Goal: Task Accomplishment & Management: Complete application form

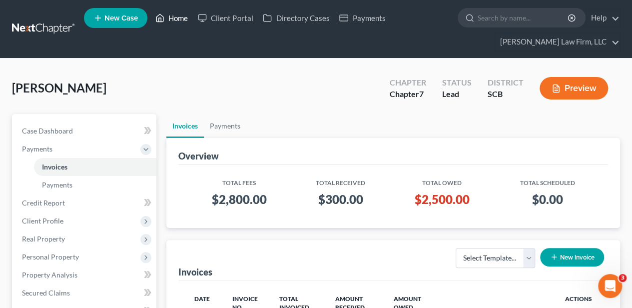
click at [172, 19] on link "Home" at bounding box center [171, 18] width 42 height 18
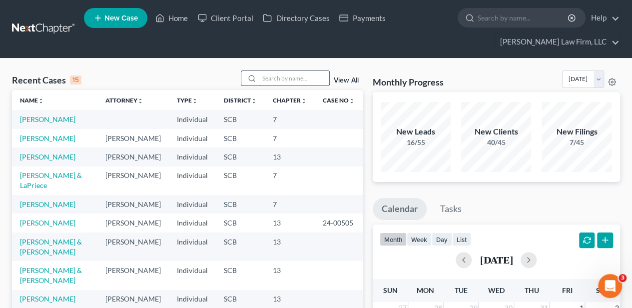
click at [287, 79] on input "search" at bounding box center [294, 78] width 70 height 14
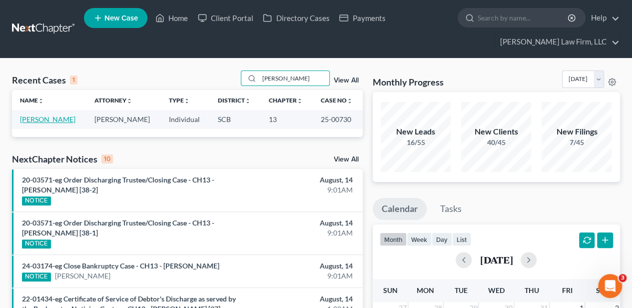
type input "[PERSON_NAME]"
click at [41, 117] on link "[PERSON_NAME]" at bounding box center [47, 119] width 55 height 8
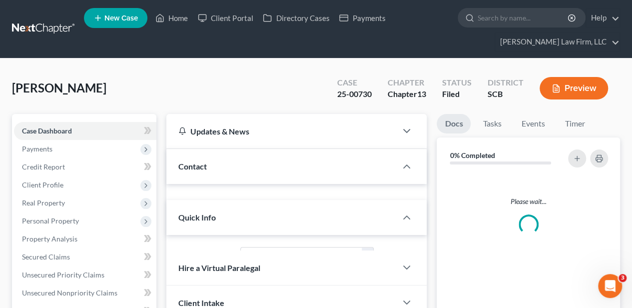
select select "2"
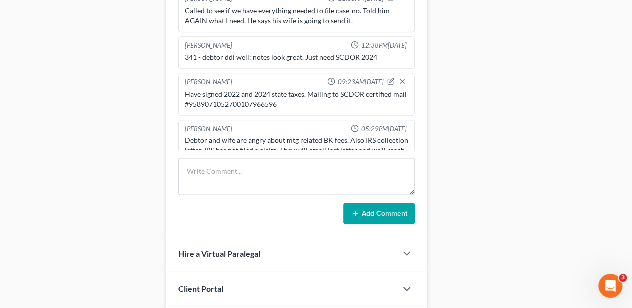
scroll to position [402, 0]
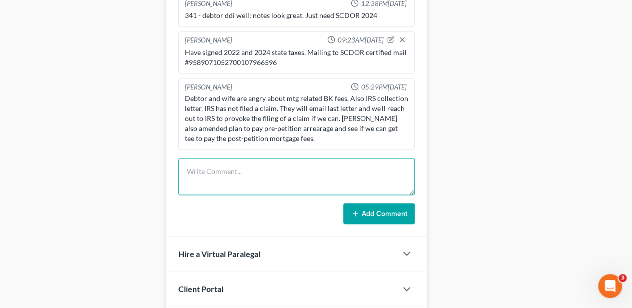
click at [252, 173] on textarea at bounding box center [296, 176] width 236 height 37
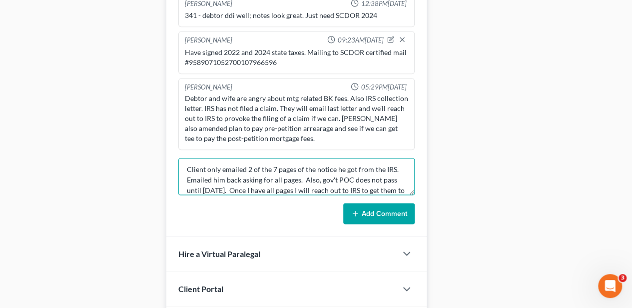
scroll to position [12, 0]
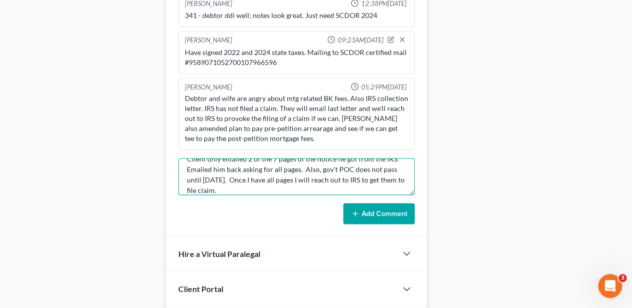
type textarea "Client only emailed 2 of the 7 pages of the notice he got from the IRS. Emailed…"
click at [391, 211] on button "Add Comment" at bounding box center [378, 213] width 71 height 21
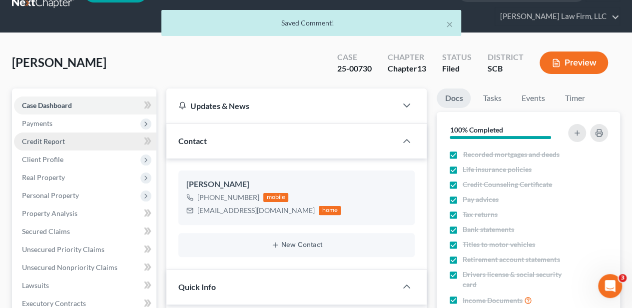
scroll to position [0, 0]
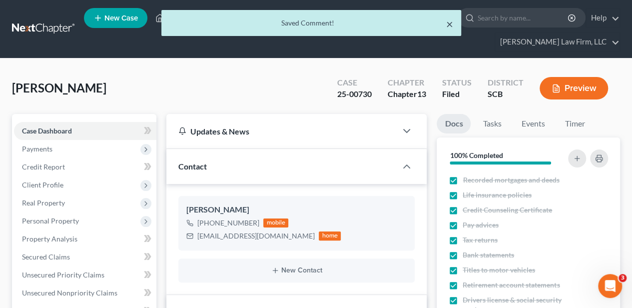
click at [449, 26] on button "×" at bounding box center [449, 24] width 7 height 12
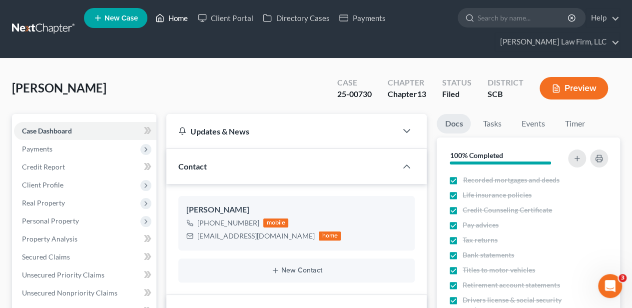
click at [175, 15] on link "Home" at bounding box center [171, 18] width 42 height 18
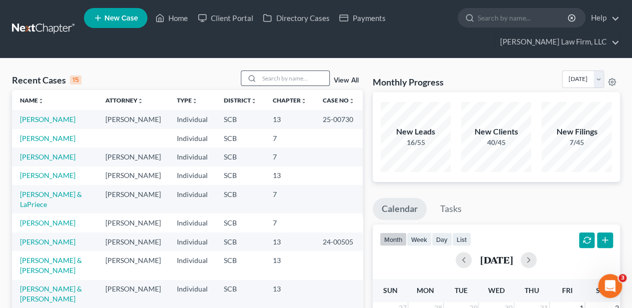
click at [276, 73] on input "search" at bounding box center [294, 78] width 70 height 14
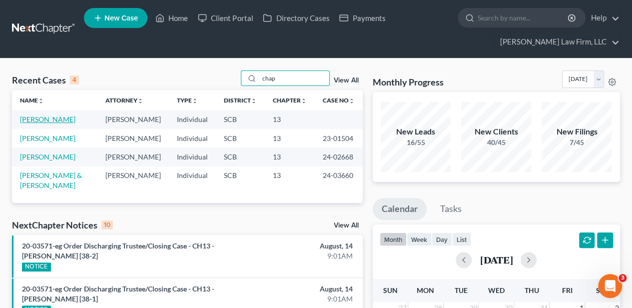
type input "chap"
click at [61, 120] on link "[PERSON_NAME]" at bounding box center [47, 119] width 55 height 8
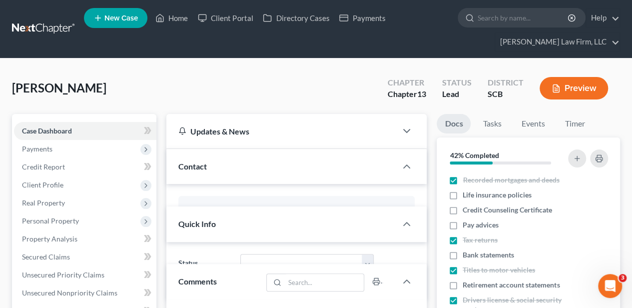
select select "2"
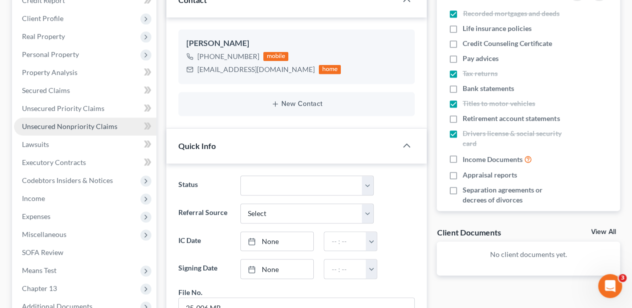
click at [95, 130] on link "Unsecured Nonpriority Claims" at bounding box center [85, 126] width 142 height 18
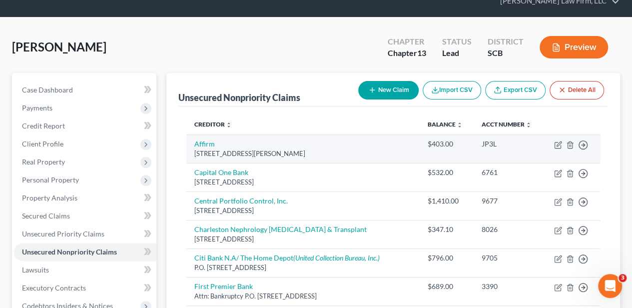
scroll to position [66, 0]
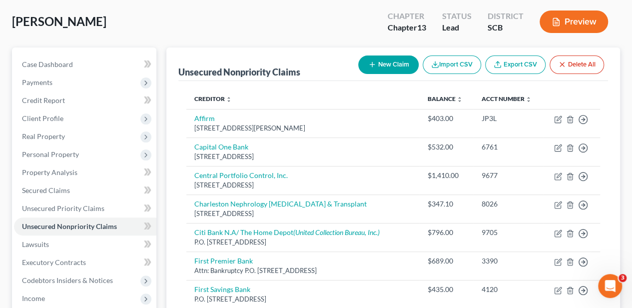
click at [382, 63] on button "New Claim" at bounding box center [388, 64] width 60 height 18
select select "0"
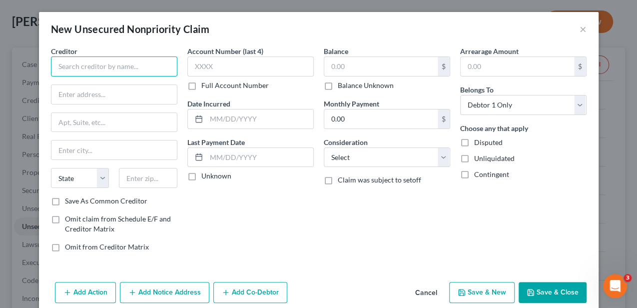
click at [113, 60] on input "text" at bounding box center [114, 66] width 126 height 20
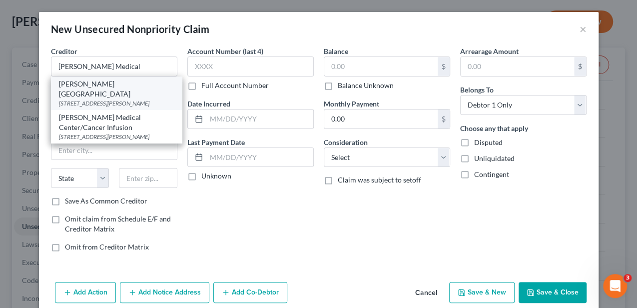
click at [96, 86] on div "[PERSON_NAME][GEOGRAPHIC_DATA]" at bounding box center [116, 89] width 115 height 20
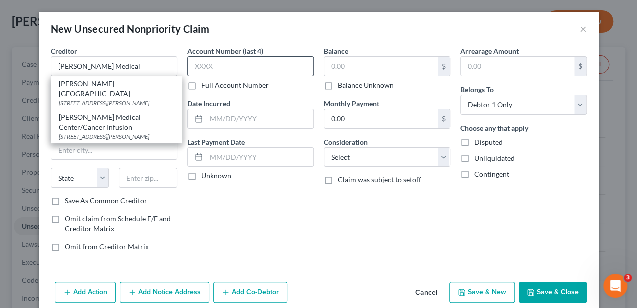
type input "[PERSON_NAME][GEOGRAPHIC_DATA]"
type input "[STREET_ADDRESS][PERSON_NAME]"
type input "[PERSON_NAME]"
select select "42"
type input "29526"
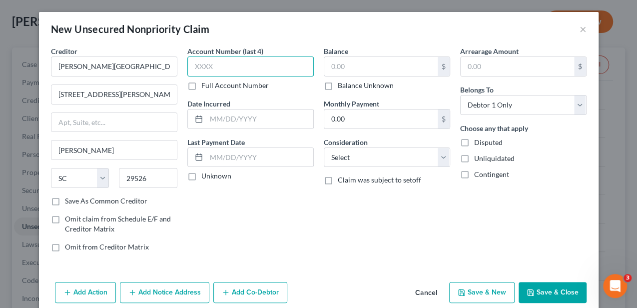
click at [221, 64] on input "text" at bounding box center [250, 66] width 126 height 20
type input "4222"
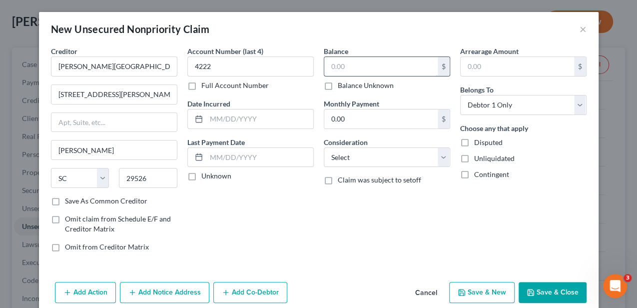
click at [335, 67] on input "text" at bounding box center [380, 66] width 113 height 19
type input "4,050"
click at [401, 151] on select "Select Cable / Satellite Services Collection Agency Credit Card Debt Debt Couns…" at bounding box center [387, 157] width 126 height 20
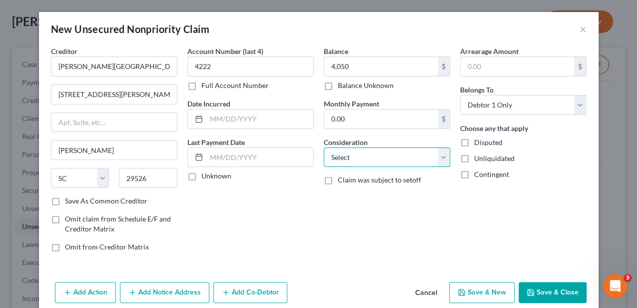
select select "9"
click at [324, 147] on select "Select Cable / Satellite Services Collection Agency Credit Card Debt Debt Couns…" at bounding box center [387, 157] width 126 height 20
click at [544, 291] on button "Save & Close" at bounding box center [552, 292] width 68 height 21
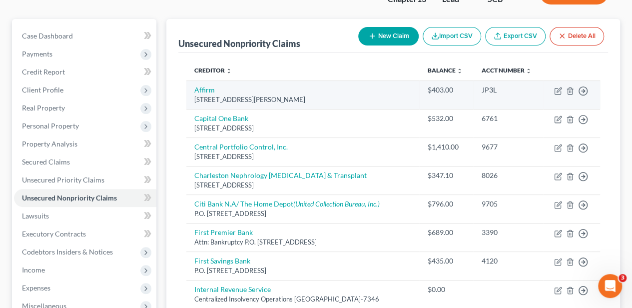
scroll to position [0, 0]
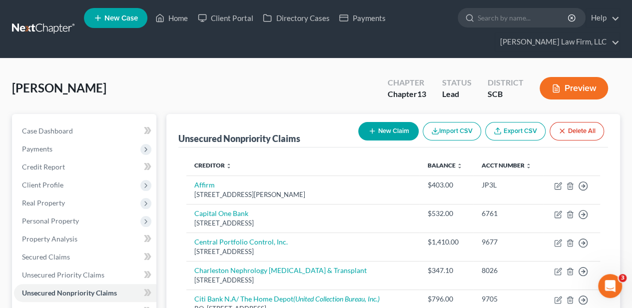
click at [385, 133] on button "New Claim" at bounding box center [388, 131] width 60 height 18
select select "0"
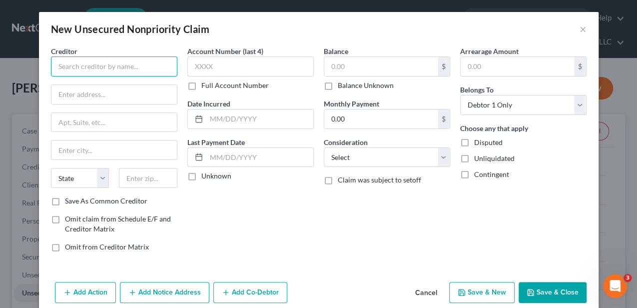
click at [68, 72] on input "text" at bounding box center [114, 66] width 126 height 20
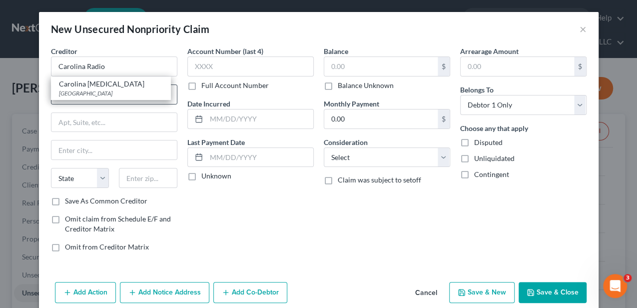
drag, startPoint x: 79, startPoint y: 87, endPoint x: 95, endPoint y: 84, distance: 15.8
click at [80, 87] on div "Carolina [MEDICAL_DATA]" at bounding box center [111, 84] width 104 height 10
type input "Carolina [MEDICAL_DATA]"
type input "PO Box 678904"
type input "[GEOGRAPHIC_DATA]"
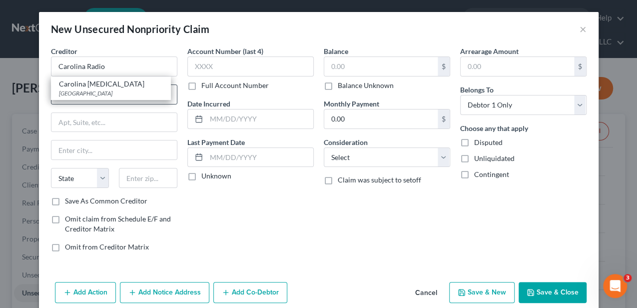
select select "45"
type input "75267"
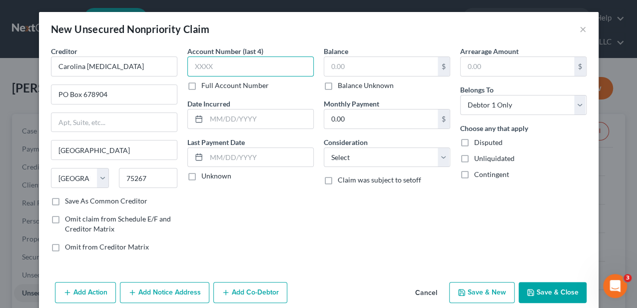
click at [274, 67] on input "text" at bounding box center [250, 66] width 126 height 20
type input "3639"
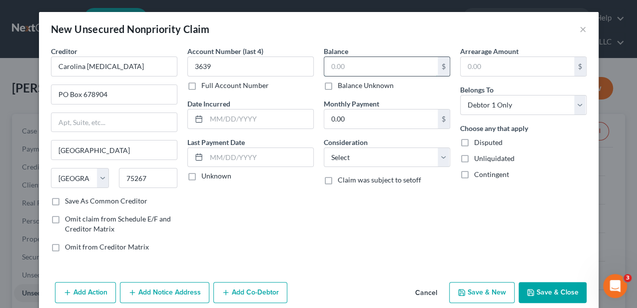
click at [339, 64] on input "text" at bounding box center [380, 66] width 113 height 19
type input "16"
click at [394, 161] on select "Select Cable / Satellite Services Collection Agency Credit Card Debt Debt Couns…" at bounding box center [387, 157] width 126 height 20
select select "9"
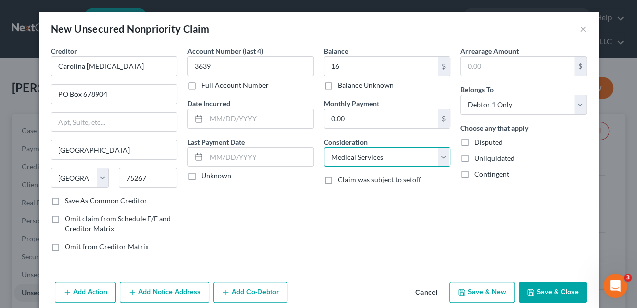
click at [324, 147] on select "Select Cable / Satellite Services Collection Agency Credit Card Debt Debt Couns…" at bounding box center [387, 157] width 126 height 20
click at [522, 292] on button "Save & Close" at bounding box center [552, 292] width 68 height 21
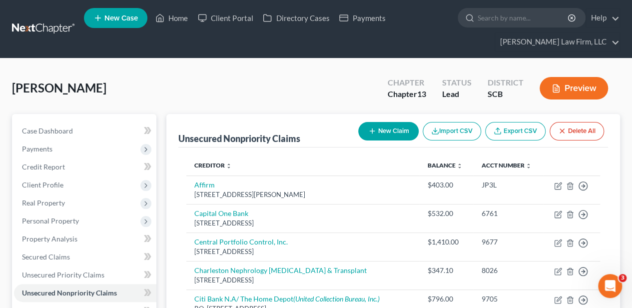
click at [389, 130] on button "New Claim" at bounding box center [388, 131] width 60 height 18
select select "0"
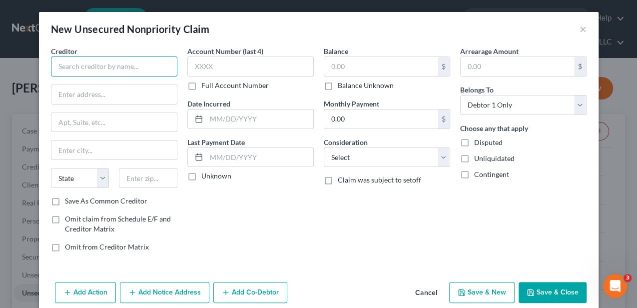
click at [97, 70] on input "text" at bounding box center [114, 66] width 126 height 20
type input "[PERSON_NAME] Emergency Group"
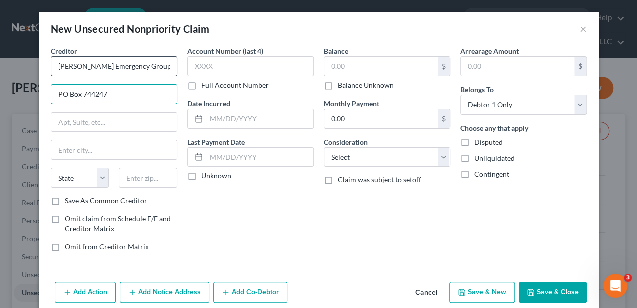
type input "PO Box 744247"
type input "30374"
type input "[GEOGRAPHIC_DATA]"
select select "10"
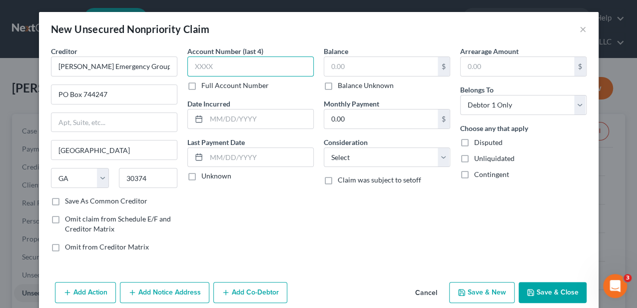
click at [228, 73] on input "text" at bounding box center [250, 66] width 126 height 20
type input "5425"
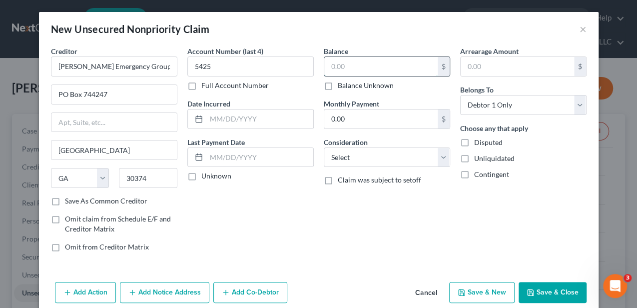
click at [373, 66] on input "text" at bounding box center [380, 66] width 113 height 19
type input "1,324"
click at [409, 155] on select "Select Cable / Satellite Services Collection Agency Credit Card Debt Debt Couns…" at bounding box center [387, 157] width 126 height 20
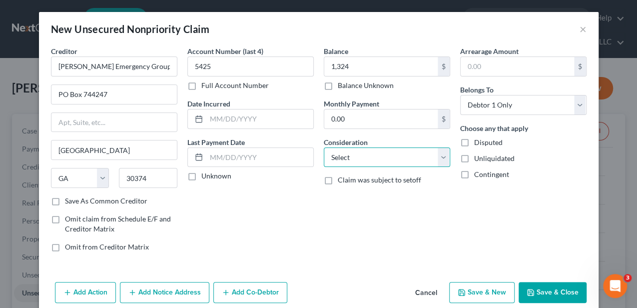
select select "9"
click at [324, 147] on select "Select Cable / Satellite Services Collection Agency Credit Card Debt Debt Couns…" at bounding box center [387, 157] width 126 height 20
click at [526, 288] on icon "button" at bounding box center [530, 292] width 8 height 8
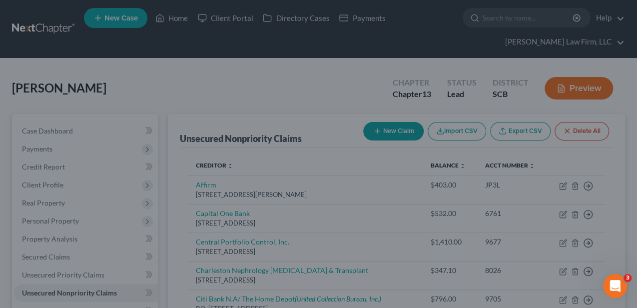
type input "1,324.00"
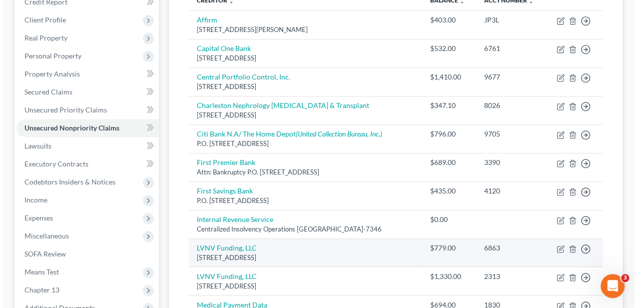
scroll to position [166, 0]
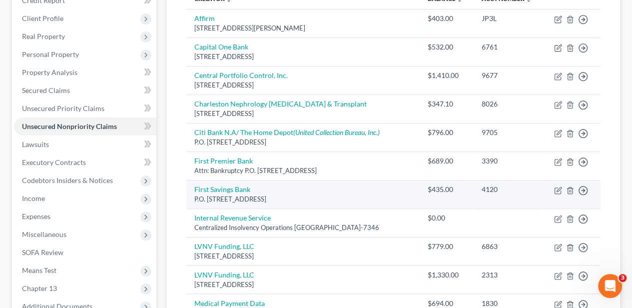
click at [231, 190] on td "First Savings Bank P.O. [STREET_ADDRESS]" at bounding box center [302, 194] width 233 height 28
click at [229, 193] on link "First Savings Bank" at bounding box center [222, 189] width 56 height 8
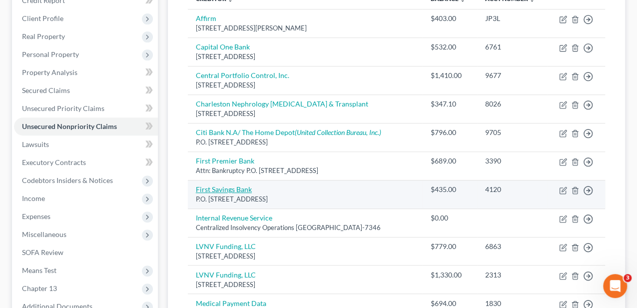
select select "43"
select select "2"
select select "0"
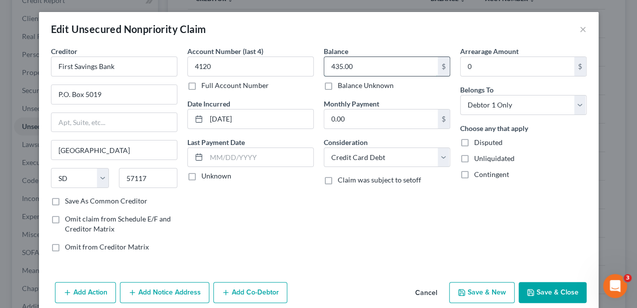
click at [376, 68] on input "435.00" at bounding box center [380, 66] width 113 height 19
type input "435.64"
click at [159, 294] on button "Add Notice Address" at bounding box center [164, 292] width 89 height 21
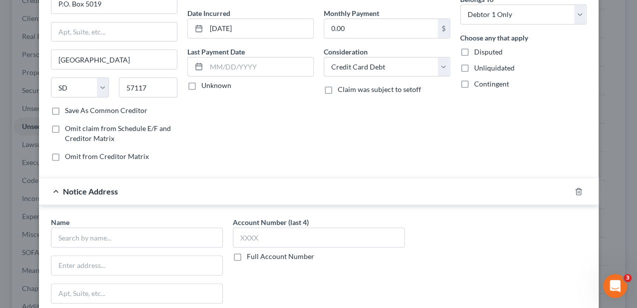
scroll to position [133, 0]
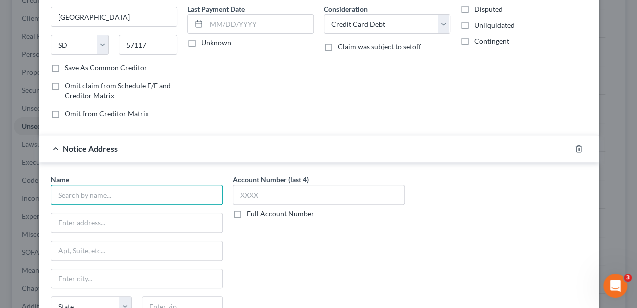
click at [136, 193] on input "text" at bounding box center [137, 195] width 172 height 20
type input "RGS Financial, LLC"
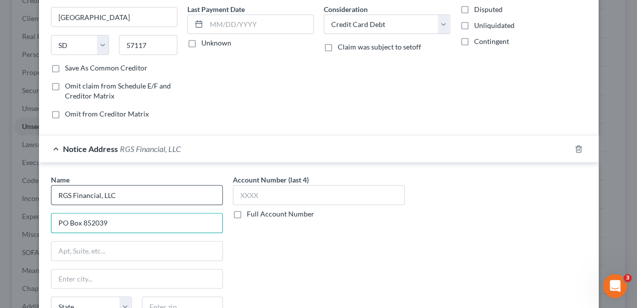
type input "PO Box 852039"
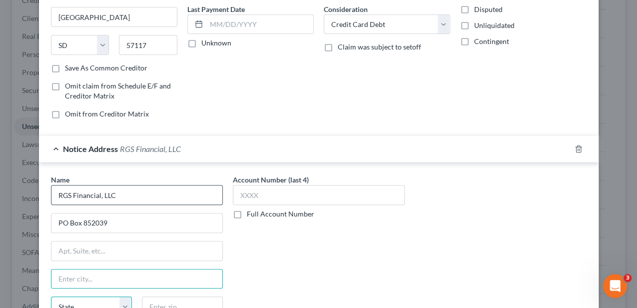
scroll to position [138, 0]
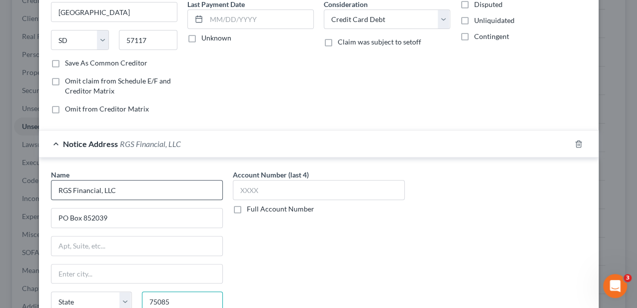
type input "75085"
type input "[PERSON_NAME]"
select select "45"
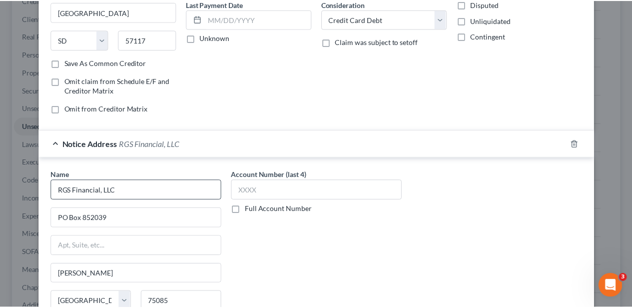
scroll to position [255, 0]
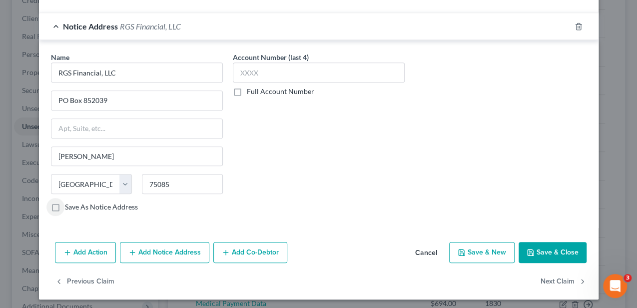
click at [550, 248] on button "Save & Close" at bounding box center [552, 252] width 68 height 21
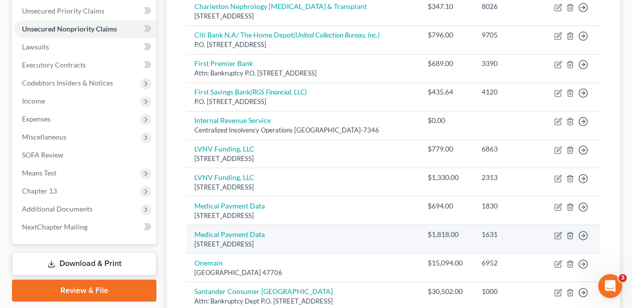
scroll to position [266, 0]
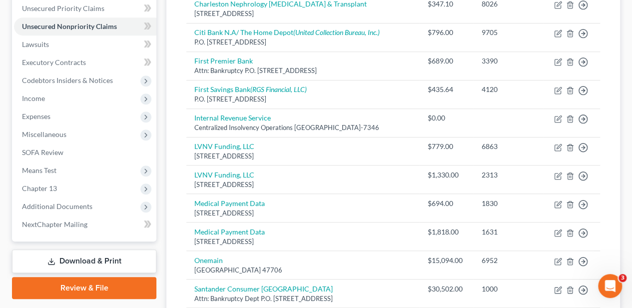
click at [104, 258] on link "Download & Print" at bounding box center [84, 260] width 144 height 23
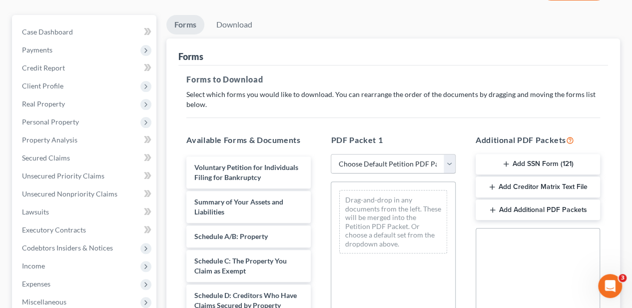
scroll to position [100, 0]
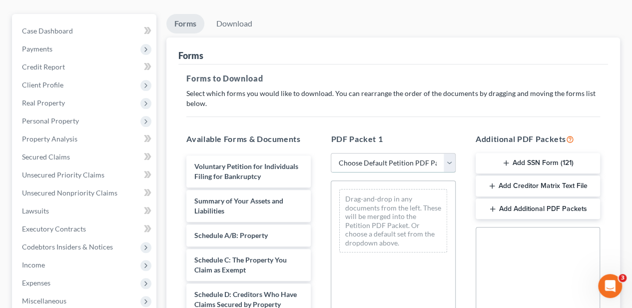
click at [343, 163] on select "Choose Default Petition PDF Packet Complete Bankruptcy Petition (all forms and …" at bounding box center [393, 163] width 124 height 20
select select "0"
click at [331, 153] on select "Choose Default Petition PDF Packet Complete Bankruptcy Petition (all forms and …" at bounding box center [393, 163] width 124 height 20
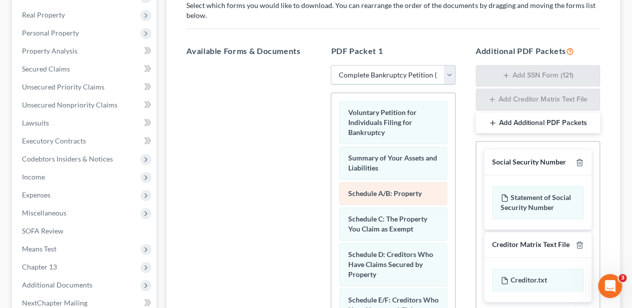
scroll to position [200, 0]
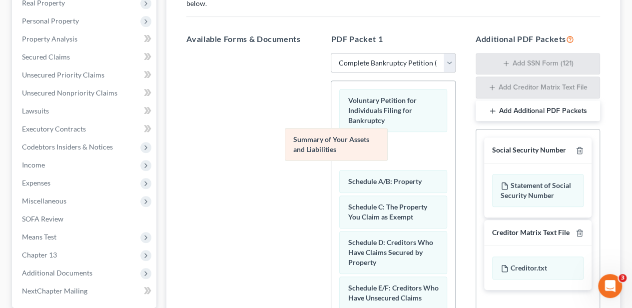
drag, startPoint x: 370, startPoint y: 157, endPoint x: 274, endPoint y: 147, distance: 96.9
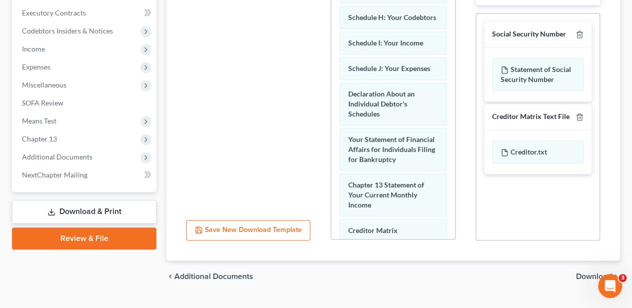
scroll to position [333, 0]
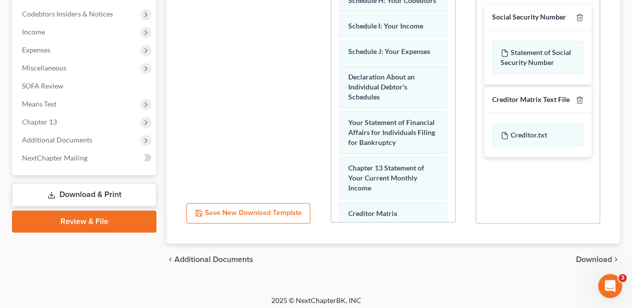
click at [586, 257] on span "Download" at bounding box center [594, 259] width 36 height 8
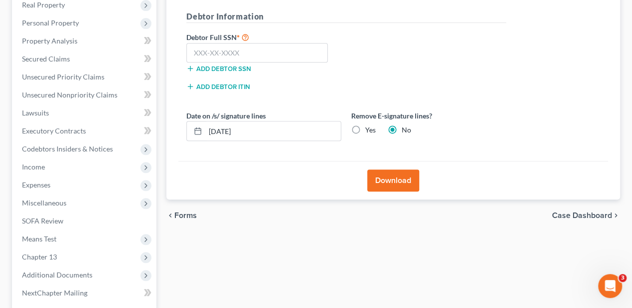
scroll to position [127, 0]
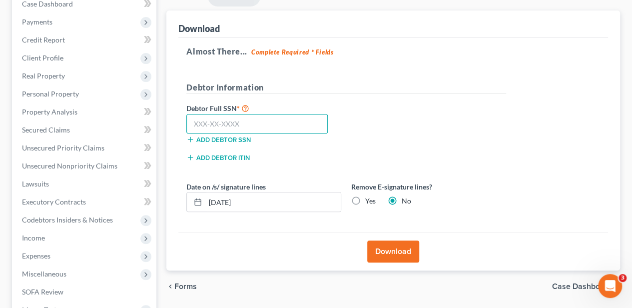
click at [245, 125] on input "text" at bounding box center [256, 124] width 141 height 20
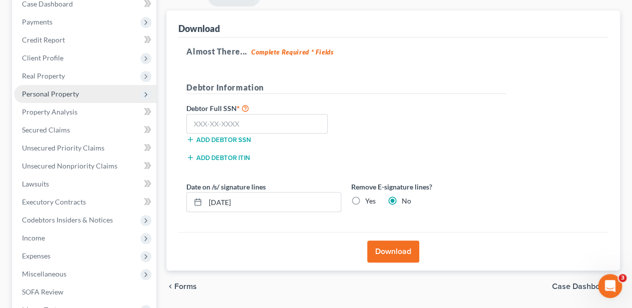
click at [72, 91] on span "Personal Property" at bounding box center [50, 93] width 57 height 8
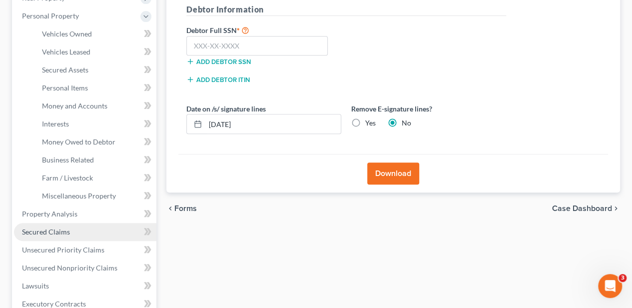
scroll to position [194, 0]
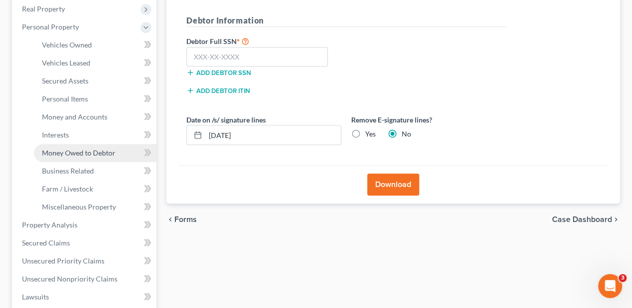
click at [89, 149] on span "Money Owed to Debtor" at bounding box center [78, 152] width 73 height 8
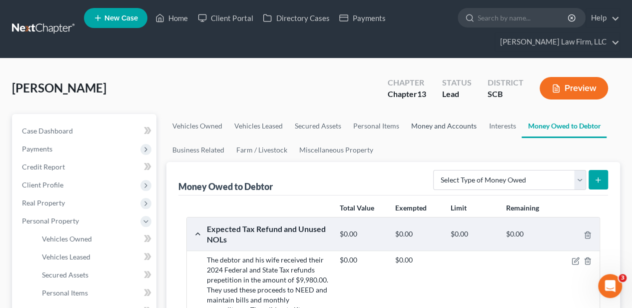
click at [436, 125] on link "Money and Accounts" at bounding box center [443, 126] width 77 height 24
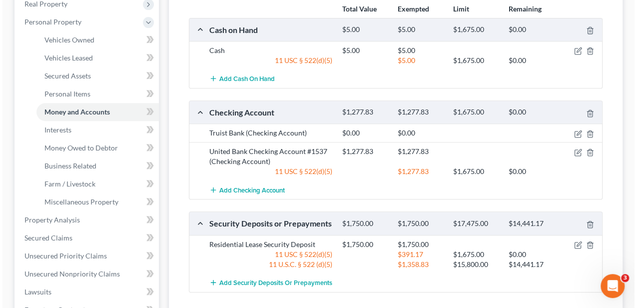
scroll to position [200, 0]
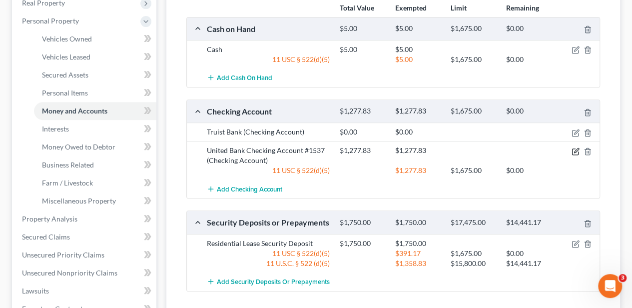
click at [572, 149] on icon "button" at bounding box center [575, 151] width 8 height 8
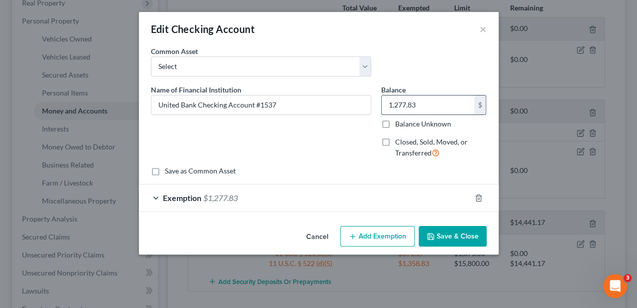
click at [412, 110] on input "1,277.83" at bounding box center [428, 104] width 92 height 19
type input "0.02"
click at [407, 198] on div "Exemption $1,277.83" at bounding box center [305, 197] width 332 height 26
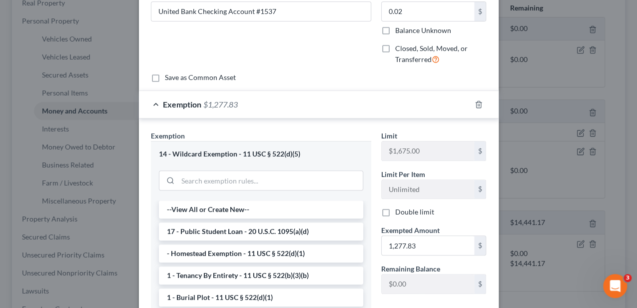
scroll to position [133, 0]
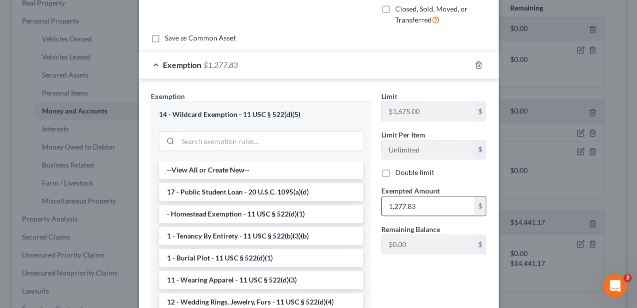
click at [397, 211] on input "1,277.83" at bounding box center [428, 205] width 92 height 19
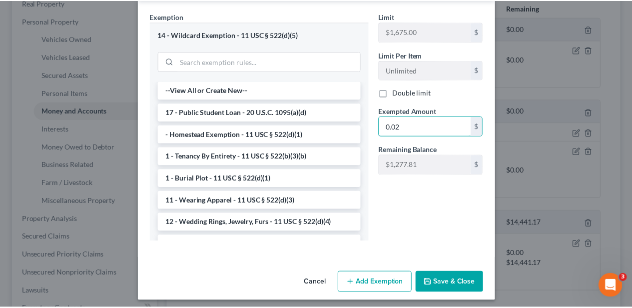
scroll to position [216, 0]
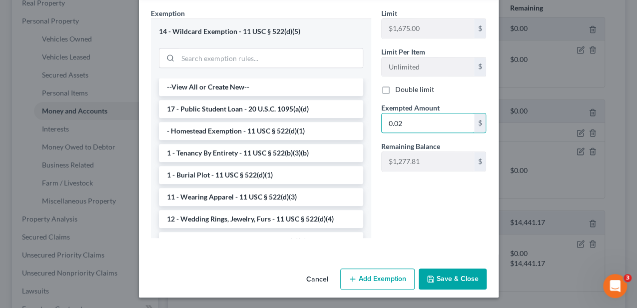
type input "0.02"
click at [454, 278] on button "Save & Close" at bounding box center [452, 278] width 68 height 21
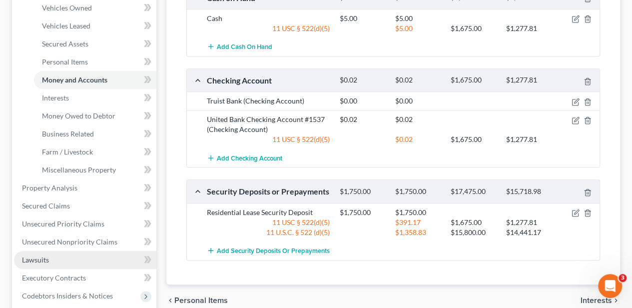
scroll to position [300, 0]
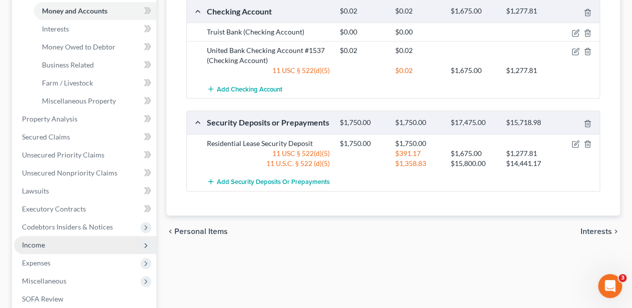
click at [43, 248] on span "Income" at bounding box center [33, 244] width 23 height 8
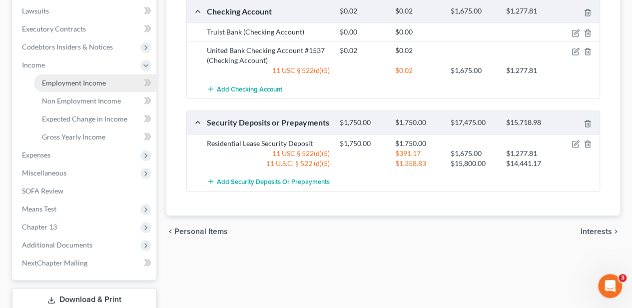
click at [92, 81] on span "Employment Income" at bounding box center [74, 82] width 64 height 8
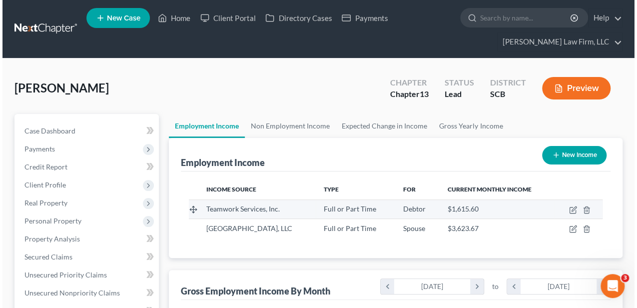
scroll to position [178, 253]
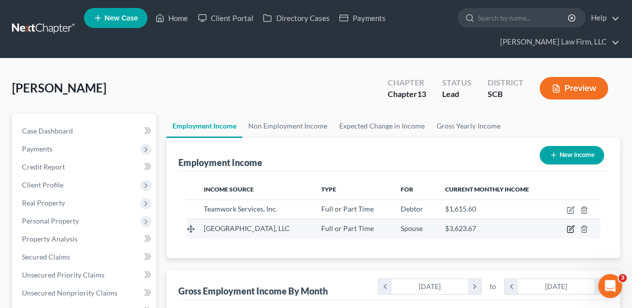
click at [570, 226] on icon "button" at bounding box center [570, 229] width 8 height 8
select select "0"
select select "42"
select select "2"
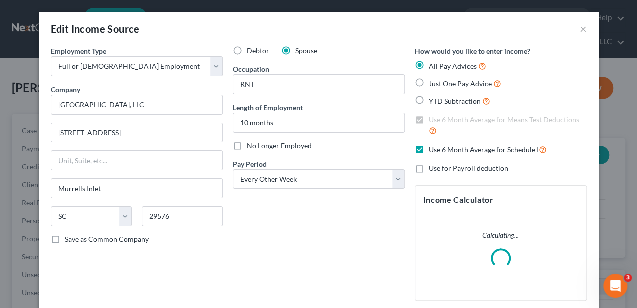
scroll to position [178, 255]
click at [247, 143] on label "No Longer Employed" at bounding box center [279, 146] width 65 height 10
click at [251, 143] on input "No Longer Employed" at bounding box center [254, 144] width 6 height 6
checkbox input "true"
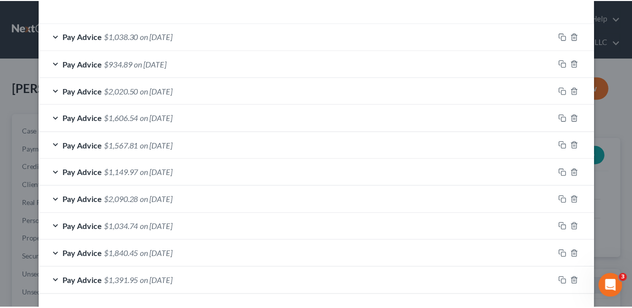
scroll to position [363, 0]
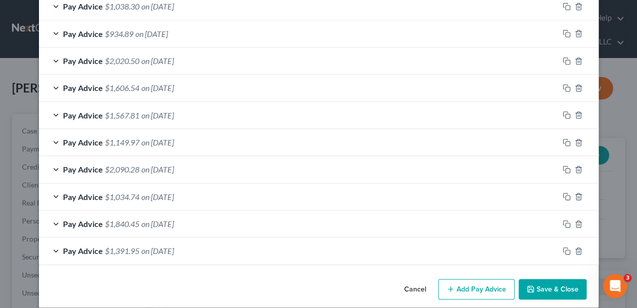
click at [538, 284] on button "Save & Close" at bounding box center [552, 289] width 68 height 21
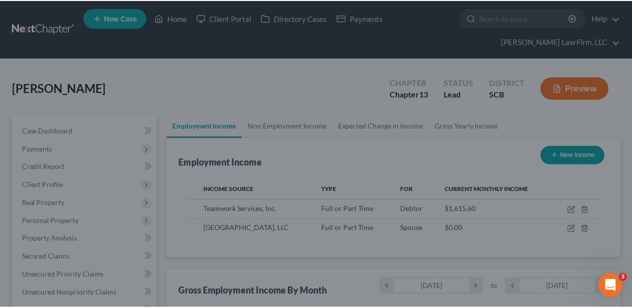
scroll to position [499181, 499106]
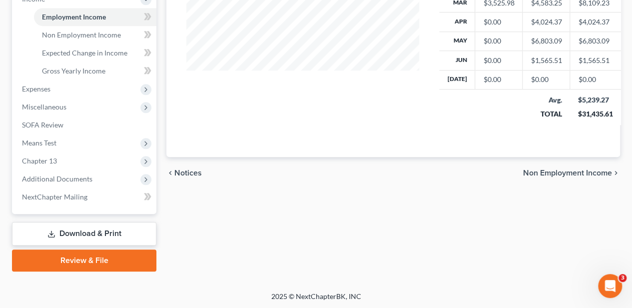
click at [104, 232] on link "Download & Print" at bounding box center [84, 233] width 144 height 23
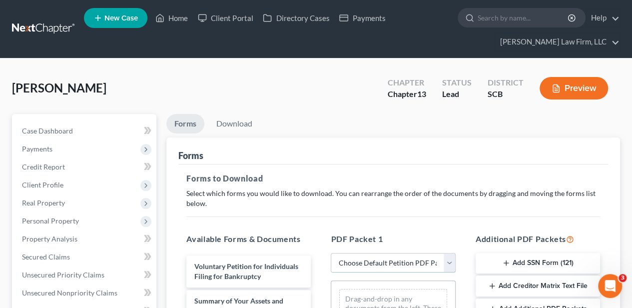
click at [351, 262] on select "Choose Default Petition PDF Packet Complete Bankruptcy Petition (all forms and …" at bounding box center [393, 263] width 124 height 20
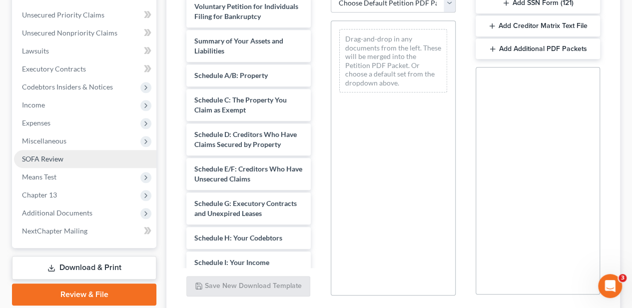
scroll to position [266, 0]
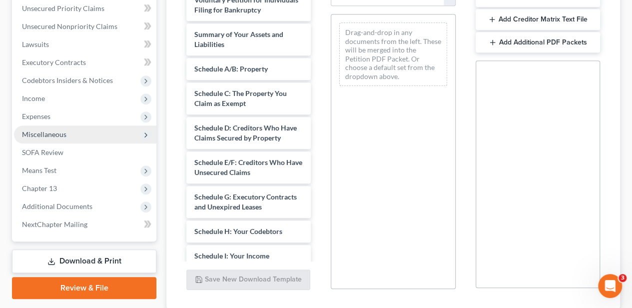
click at [64, 139] on span "Miscellaneous" at bounding box center [85, 134] width 142 height 18
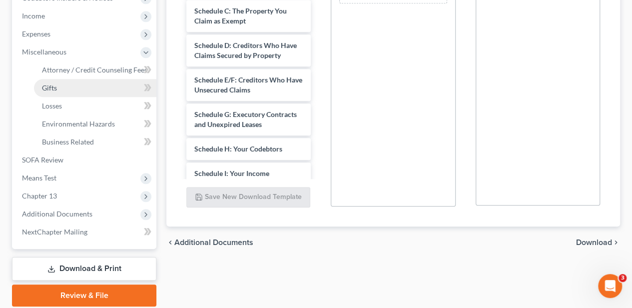
scroll to position [366, 0]
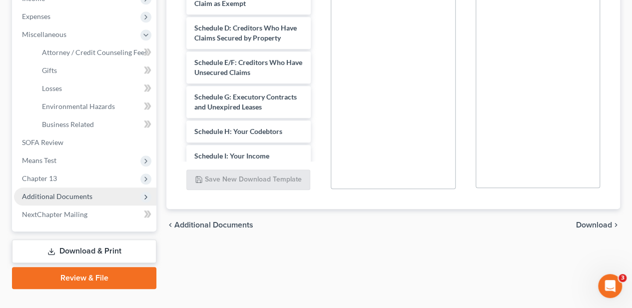
click at [88, 196] on span "Additional Documents" at bounding box center [57, 196] width 70 height 8
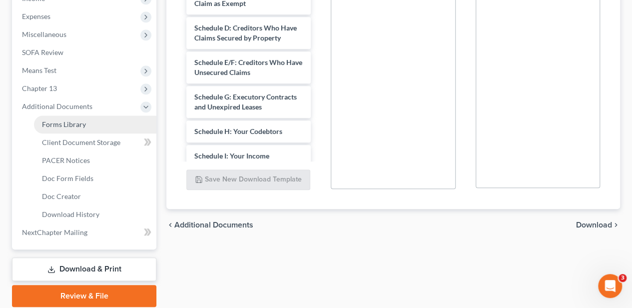
click at [86, 123] on link "Forms Library" at bounding box center [95, 124] width 122 height 18
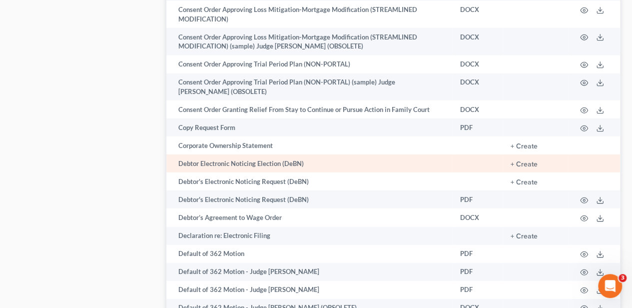
scroll to position [1198, 0]
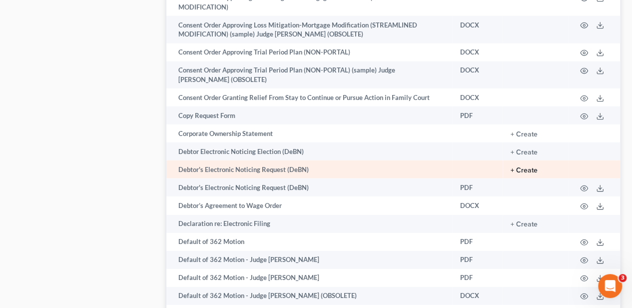
click at [520, 167] on button "+ Create" at bounding box center [523, 170] width 27 height 7
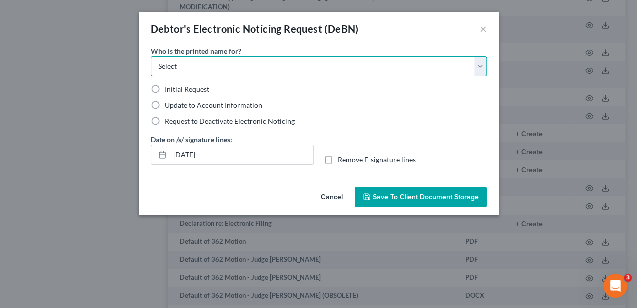
click at [194, 61] on select "Select Debtor Attorney" at bounding box center [319, 66] width 336 height 20
select select "0"
click at [151, 56] on select "Select Debtor Attorney" at bounding box center [319, 66] width 336 height 20
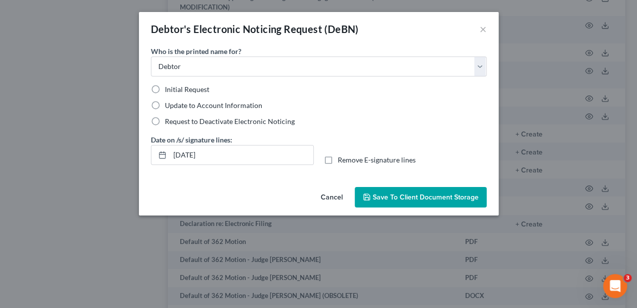
click at [181, 91] on span "Initial Request" at bounding box center [187, 89] width 44 height 8
click at [175, 91] on input "Initial Request" at bounding box center [172, 87] width 6 height 6
radio input "true"
drag, startPoint x: 221, startPoint y: 151, endPoint x: 170, endPoint y: 144, distance: 51.3
click at [171, 145] on input "[DATE]" at bounding box center [241, 154] width 143 height 19
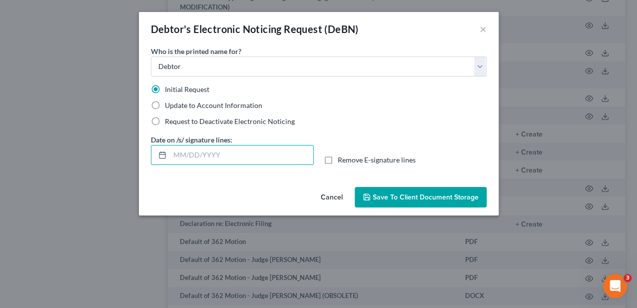
click at [338, 163] on label "Remove E-signature lines" at bounding box center [377, 160] width 78 height 10
click at [342, 161] on input "Remove E-signature lines" at bounding box center [345, 158] width 6 height 6
checkbox input "true"
click at [384, 192] on button "Save to Client Document Storage" at bounding box center [421, 197] width 132 height 21
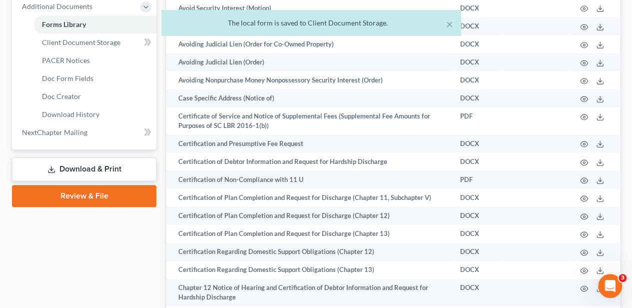
click at [110, 173] on link "Download & Print" at bounding box center [84, 168] width 144 height 23
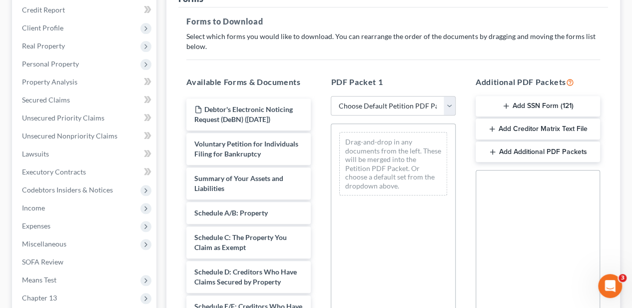
scroll to position [166, 0]
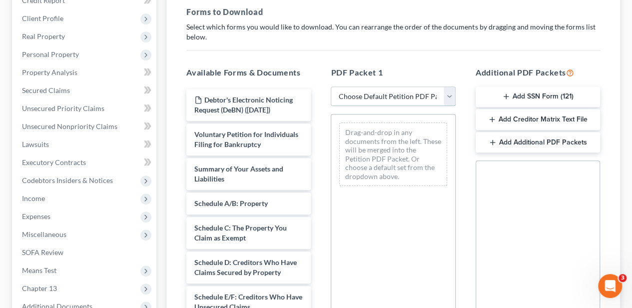
click at [369, 97] on select "Choose Default Petition PDF Packet Complete Bankruptcy Petition (all forms and …" at bounding box center [393, 96] width 124 height 20
select select "0"
click at [331, 86] on select "Choose Default Petition PDF Packet Complete Bankruptcy Petition (all forms and …" at bounding box center [393, 96] width 124 height 20
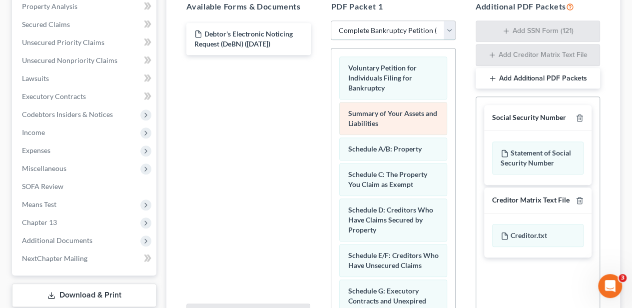
scroll to position [233, 0]
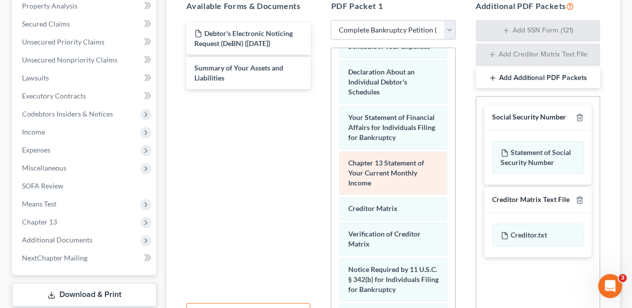
scroll to position [333, 0]
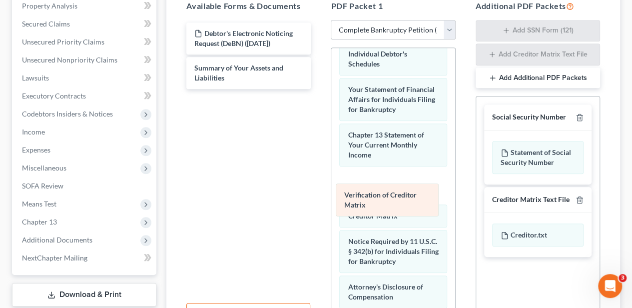
drag, startPoint x: 388, startPoint y: 230, endPoint x: 384, endPoint y: 195, distance: 35.1
click at [384, 195] on div "Verification of Creditor Matrix Voluntary Petition for Individuals Filing for B…" at bounding box center [392, 48] width 123 height 666
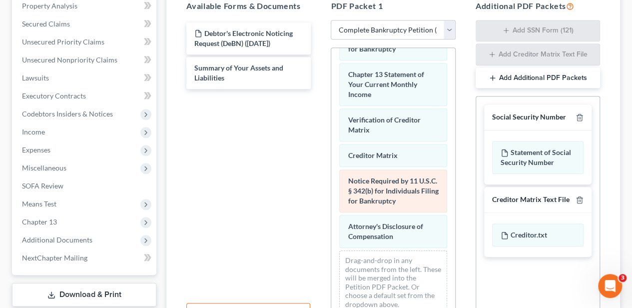
scroll to position [427, 0]
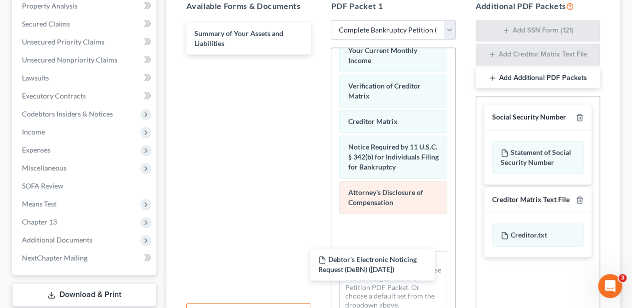
drag, startPoint x: 229, startPoint y: 112, endPoint x: 426, endPoint y: 232, distance: 231.2
click at [319, 54] on div "Debtor's Electronic Noticing Request (DeBN) ([DATE]) Debtor's Electronic Notici…" at bounding box center [248, 38] width 140 height 32
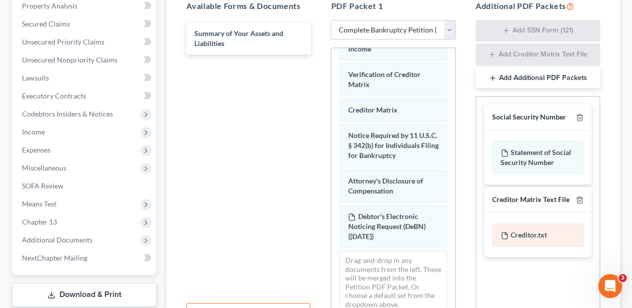
scroll to position [472, 0]
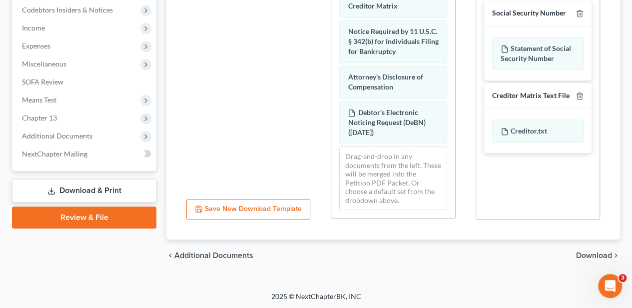
click at [581, 251] on span "Download" at bounding box center [594, 255] width 36 height 8
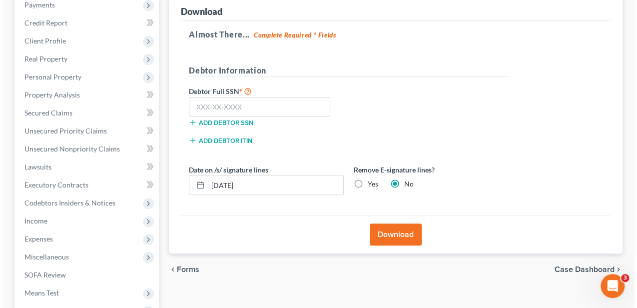
scroll to position [127, 0]
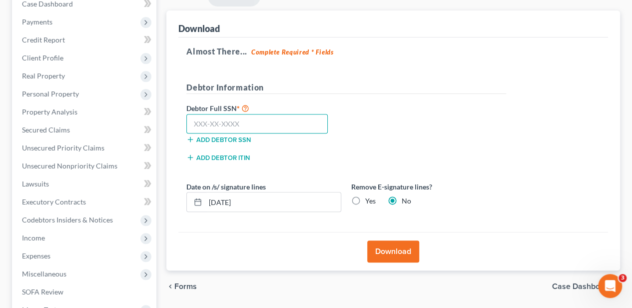
click at [244, 118] on input "text" at bounding box center [256, 124] width 141 height 20
type input "232-41-9788"
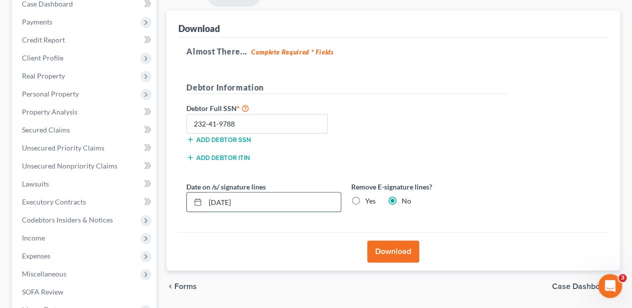
drag, startPoint x: 256, startPoint y: 200, endPoint x: 214, endPoint y: 199, distance: 42.0
click at [214, 200] on input "[DATE]" at bounding box center [272, 201] width 135 height 19
type input "0"
click at [365, 197] on label "Yes" at bounding box center [370, 201] width 10 height 10
click at [369, 197] on input "Yes" at bounding box center [372, 199] width 6 height 6
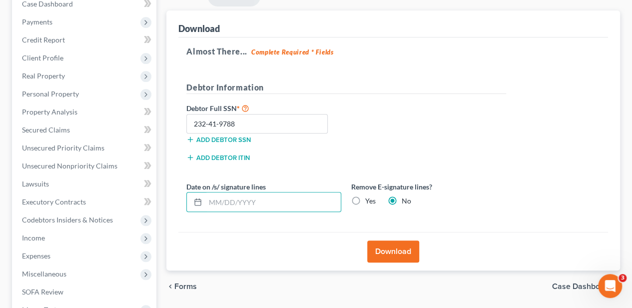
radio input "true"
radio input "false"
click at [383, 248] on button "Download" at bounding box center [393, 251] width 52 height 22
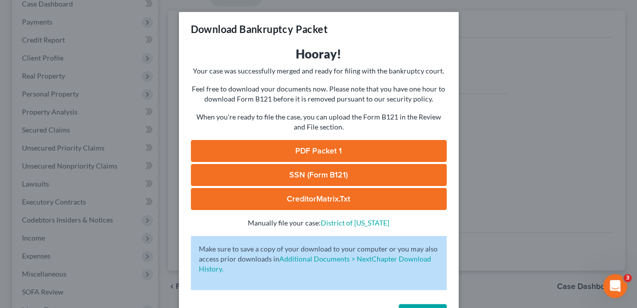
click at [304, 156] on link "PDF Packet 1" at bounding box center [319, 151] width 256 height 22
click at [316, 171] on link "SSN (Form B121)" at bounding box center [319, 175] width 256 height 22
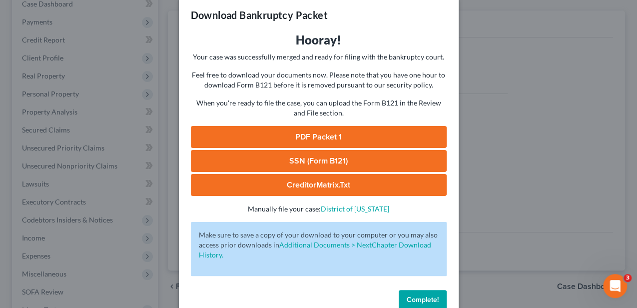
scroll to position [35, 0]
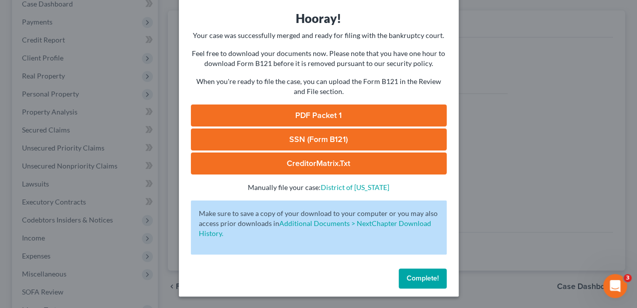
click at [423, 284] on button "Complete!" at bounding box center [422, 278] width 48 height 20
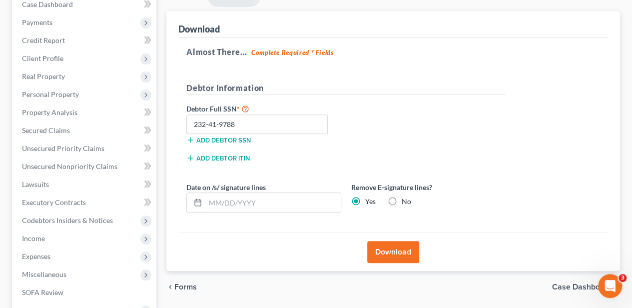
scroll to position [0, 0]
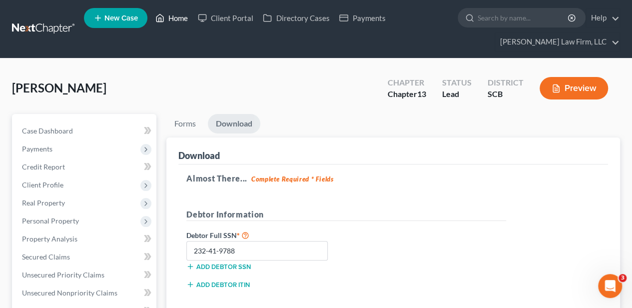
click at [179, 15] on link "Home" at bounding box center [171, 18] width 42 height 18
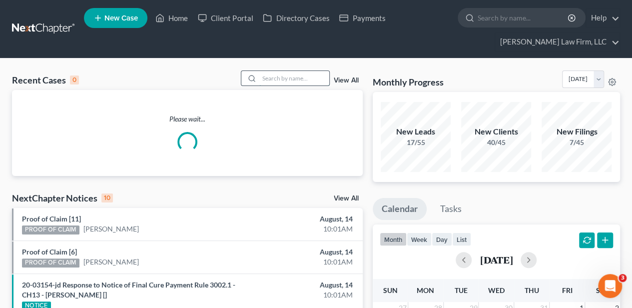
click at [302, 81] on input "search" at bounding box center [294, 78] width 70 height 14
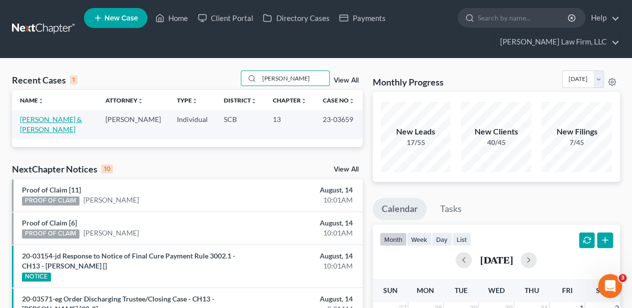
type input "[PERSON_NAME]"
click at [54, 121] on link "[PERSON_NAME] & [PERSON_NAME]" at bounding box center [51, 124] width 62 height 18
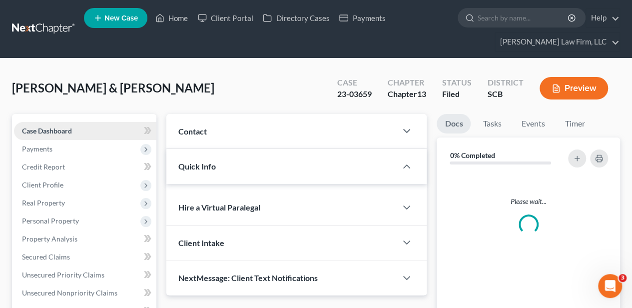
select select "2"
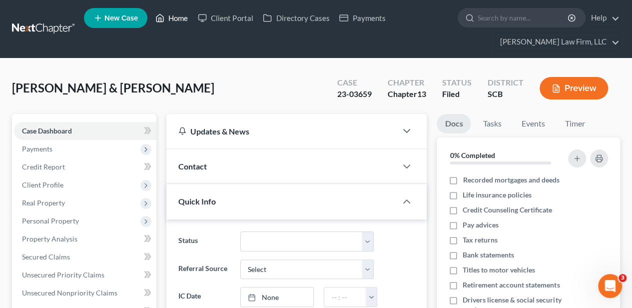
click at [177, 19] on link "Home" at bounding box center [171, 18] width 42 height 18
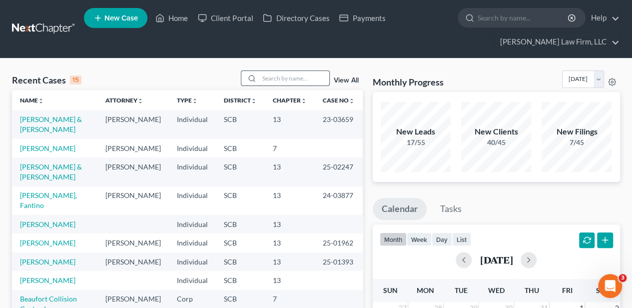
click at [282, 74] on input "search" at bounding box center [294, 78] width 70 height 14
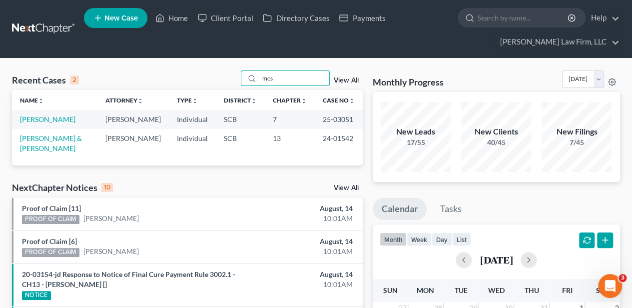
type input "mcs"
